Goal: Task Accomplishment & Management: Manage account settings

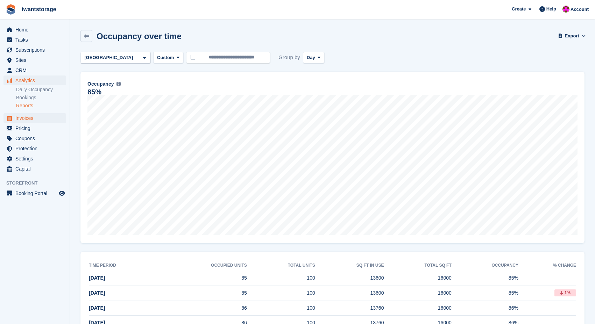
click at [26, 119] on span "Invoices" at bounding box center [36, 118] width 42 height 10
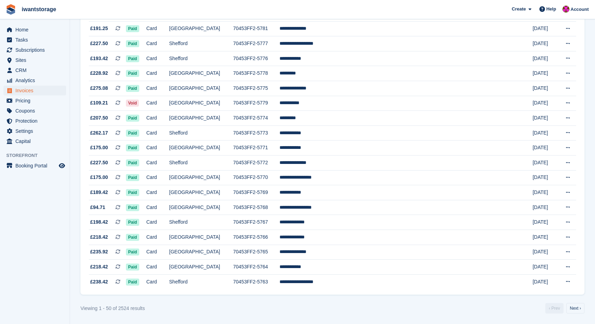
scroll to position [590, 0]
click at [575, 311] on link "Next ›" at bounding box center [575, 308] width 18 height 10
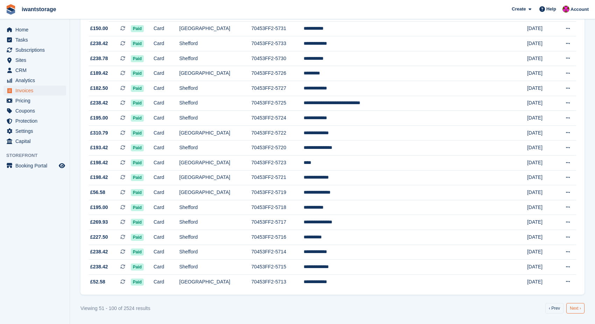
scroll to position [590, 0]
click at [578, 308] on link "Next ›" at bounding box center [575, 308] width 18 height 10
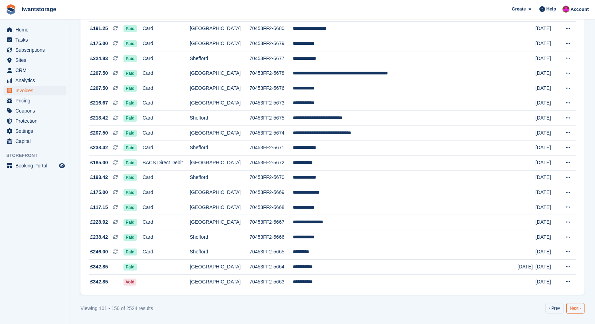
click at [578, 307] on link "Next ›" at bounding box center [575, 308] width 18 height 10
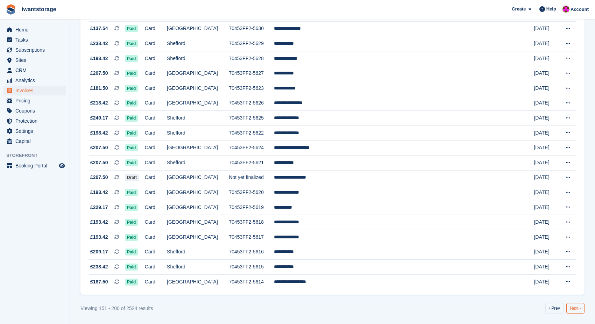
click at [578, 307] on link "Next ›" at bounding box center [575, 308] width 18 height 10
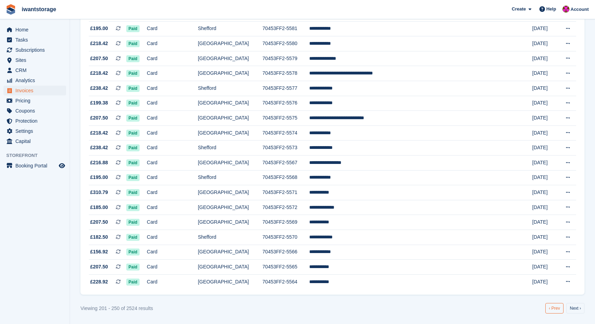
scroll to position [590, 0]
click at [552, 305] on link "‹ Prev" at bounding box center [554, 308] width 18 height 10
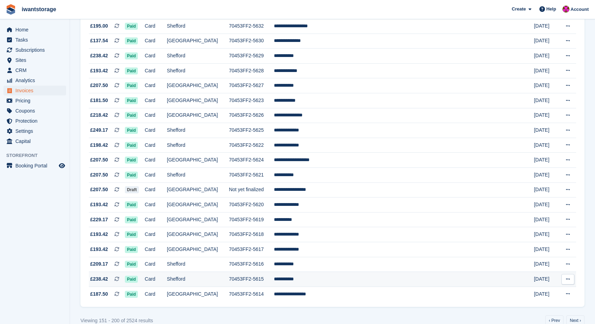
scroll to position [560, 0]
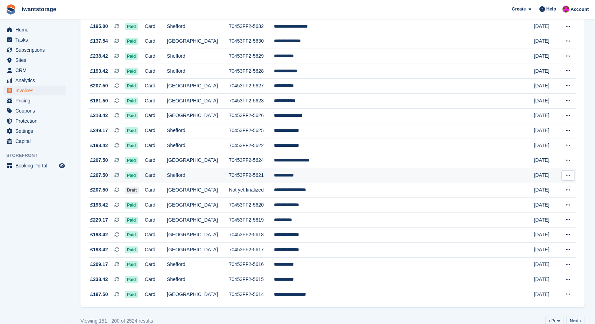
click at [311, 183] on td "**********" at bounding box center [394, 175] width 241 height 15
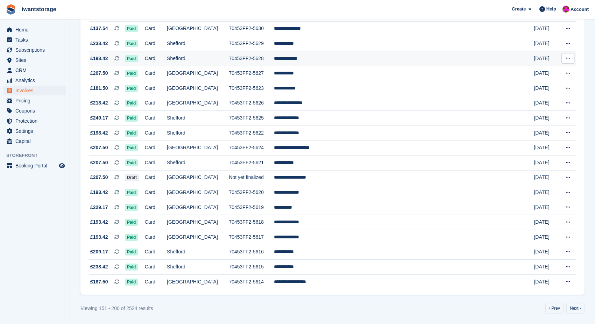
scroll to position [590, 0]
click at [555, 310] on link "‹ Prev" at bounding box center [554, 308] width 18 height 10
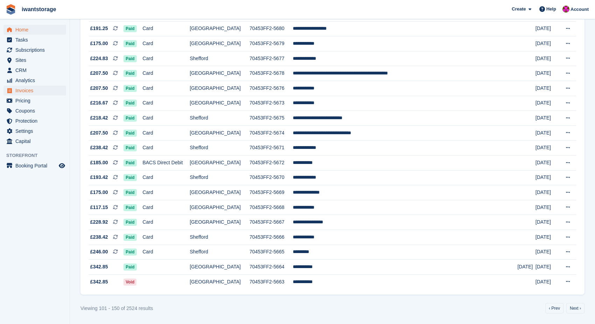
click at [26, 29] on span "Home" at bounding box center [36, 30] width 42 height 10
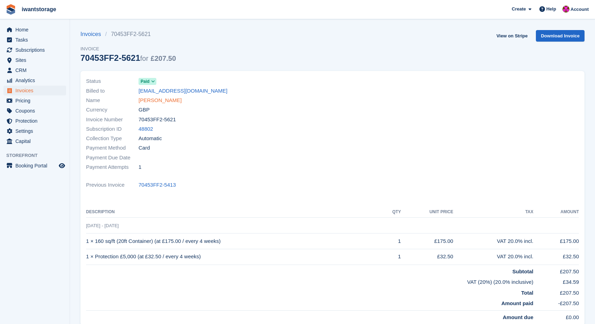
click at [145, 102] on link "Derek Twist" at bounding box center [160, 101] width 43 height 8
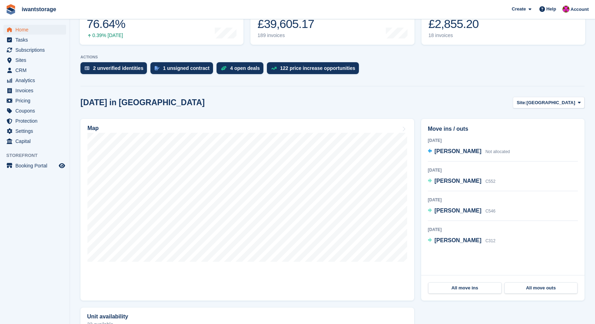
scroll to position [118, 0]
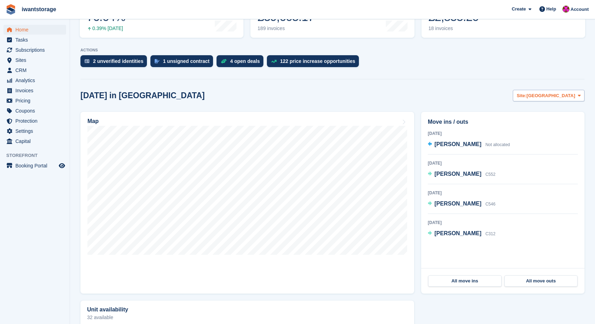
click at [559, 95] on span "[GEOGRAPHIC_DATA]" at bounding box center [550, 95] width 49 height 7
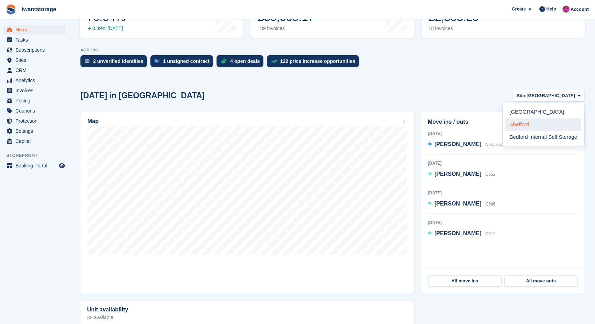
click at [524, 125] on link "Shefford" at bounding box center [543, 125] width 76 height 13
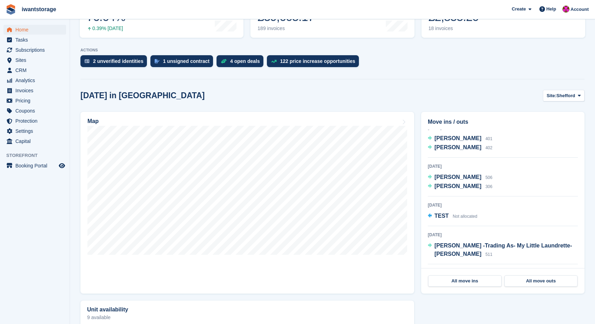
scroll to position [4, 0]
click at [560, 98] on span "Shefford" at bounding box center [566, 95] width 19 height 7
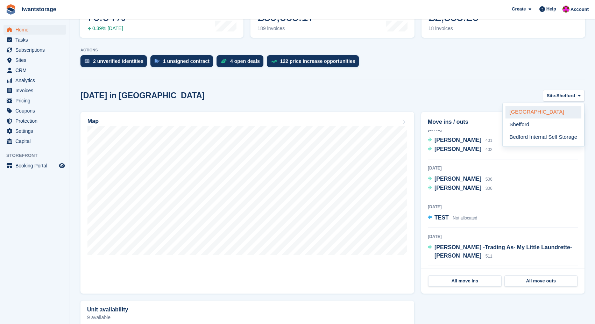
click at [525, 111] on link "[GEOGRAPHIC_DATA]" at bounding box center [543, 112] width 76 height 13
